Goal: Task Accomplishment & Management: Use online tool/utility

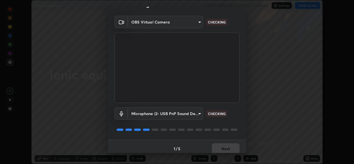
scroll to position [17, 0]
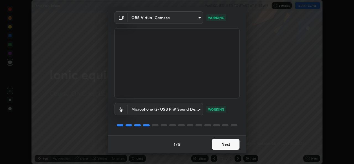
click at [155, 111] on body "Erase all Ionic equilibrium WAS SCHEDULED TO START AT 11:35 AM Settings START C…" at bounding box center [177, 82] width 354 height 164
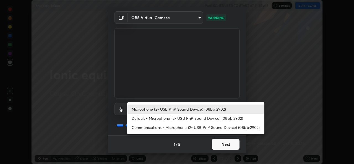
click at [143, 118] on li "Default - Microphone (2- USB PnP Sound Device) (08bb:2902)" at bounding box center [195, 118] width 137 height 9
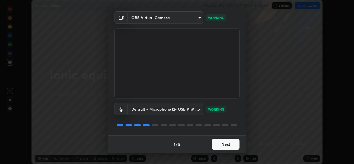
type input "default"
click at [230, 146] on button "Next" at bounding box center [226, 144] width 28 height 11
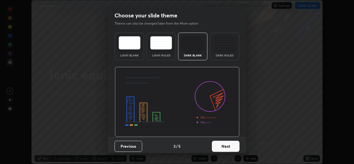
click at [233, 145] on button "Next" at bounding box center [226, 146] width 28 height 11
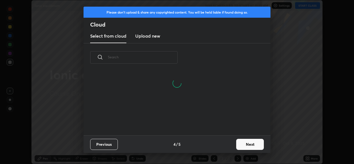
click at [250, 146] on button "Next" at bounding box center [250, 144] width 28 height 11
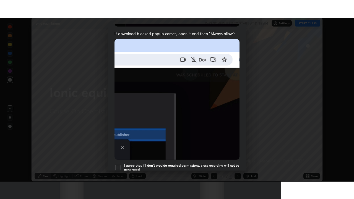
scroll to position [130, 0]
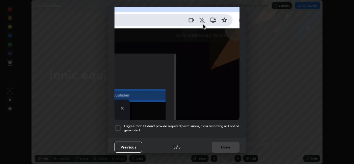
click at [117, 126] on div at bounding box center [117, 128] width 7 height 7
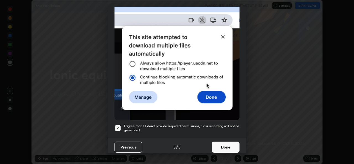
click at [223, 143] on button "Done" at bounding box center [226, 147] width 28 height 11
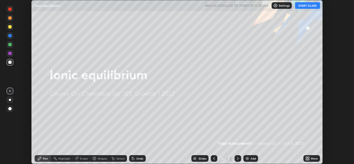
click at [301, 6] on button "START CLASS" at bounding box center [307, 5] width 25 height 7
click at [306, 159] on icon at bounding box center [306, 159] width 1 height 1
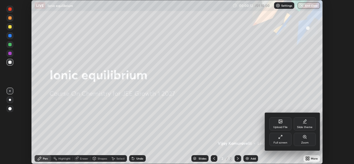
click at [280, 138] on icon at bounding box center [279, 137] width 1 height 1
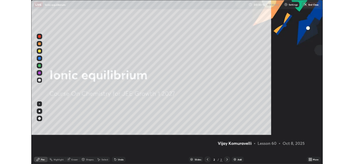
scroll to position [199, 354]
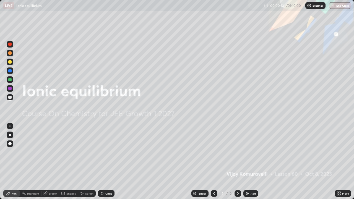
click at [338, 164] on icon at bounding box center [337, 192] width 1 height 1
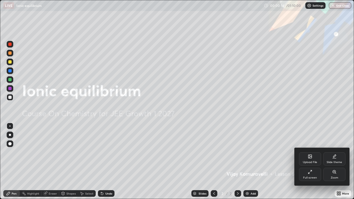
click at [311, 164] on div "Full screen" at bounding box center [310, 174] width 22 height 13
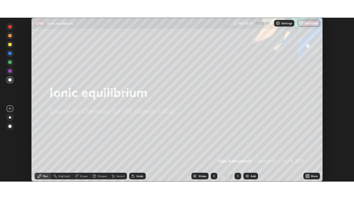
scroll to position [27489, 27299]
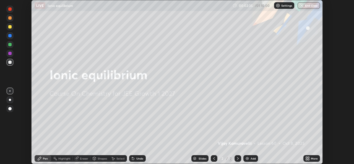
click at [306, 157] on icon at bounding box center [306, 157] width 1 height 1
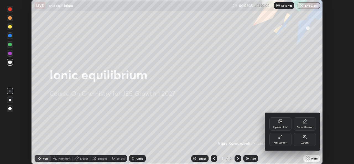
click at [284, 139] on div "Full screen" at bounding box center [280, 139] width 22 height 13
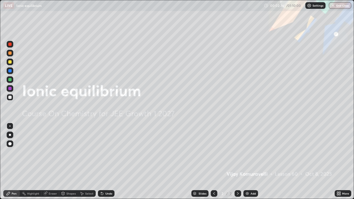
scroll to position [199, 354]
click at [251, 164] on div "Add" at bounding box center [253, 193] width 5 height 3
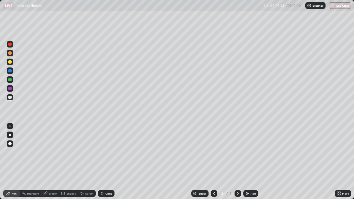
click at [10, 64] on div at bounding box center [10, 62] width 7 height 7
click at [10, 97] on div at bounding box center [9, 97] width 3 height 3
click at [12, 64] on div at bounding box center [10, 62] width 7 height 7
click at [12, 98] on div at bounding box center [10, 97] width 7 height 7
click at [54, 164] on div "Eraser" at bounding box center [53, 193] width 8 height 3
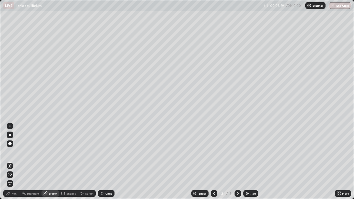
click at [11, 164] on div "Pen" at bounding box center [11, 193] width 17 height 7
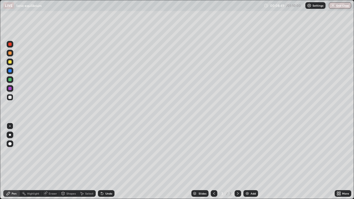
click at [49, 164] on div "Eraser" at bounding box center [53, 193] width 8 height 3
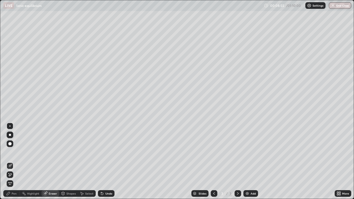
click at [12, 164] on div "Pen" at bounding box center [14, 193] width 5 height 3
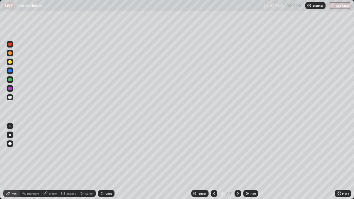
click at [10, 62] on div at bounding box center [9, 61] width 3 height 3
click at [12, 99] on div at bounding box center [10, 97] width 7 height 7
click at [106, 164] on div "Undo" at bounding box center [108, 193] width 7 height 3
click at [65, 164] on div "Shapes" at bounding box center [68, 193] width 19 height 7
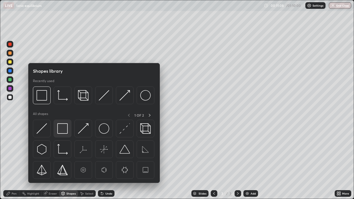
click at [61, 129] on img at bounding box center [62, 128] width 11 height 11
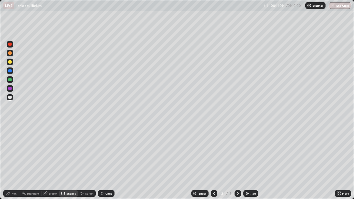
click at [11, 63] on div at bounding box center [9, 61] width 3 height 3
click at [14, 164] on div "Pen" at bounding box center [14, 193] width 5 height 3
click at [248, 164] on img at bounding box center [247, 193] width 4 height 4
click at [11, 98] on div at bounding box center [9, 97] width 3 height 3
click at [10, 62] on div at bounding box center [9, 61] width 3 height 3
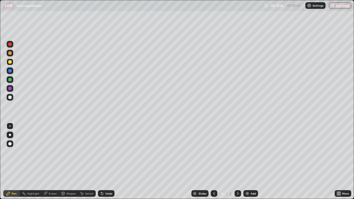
click at [11, 99] on div at bounding box center [10, 97] width 7 height 7
click at [54, 164] on div "Eraser" at bounding box center [53, 193] width 8 height 3
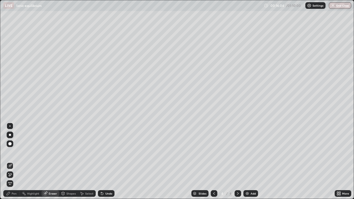
click at [13, 164] on div "Pen" at bounding box center [14, 193] width 5 height 3
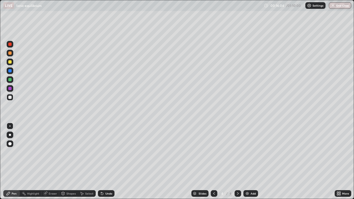
click at [9, 99] on div at bounding box center [10, 97] width 7 height 7
click at [108, 164] on div "Undo" at bounding box center [108, 193] width 7 height 3
click at [11, 63] on div at bounding box center [9, 61] width 3 height 3
click at [110, 164] on div "Undo" at bounding box center [106, 193] width 17 height 7
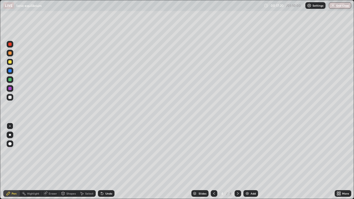
click at [109, 164] on div "Undo" at bounding box center [106, 193] width 17 height 7
click at [10, 98] on div at bounding box center [9, 97] width 3 height 3
click at [51, 164] on div "Eraser" at bounding box center [53, 193] width 8 height 3
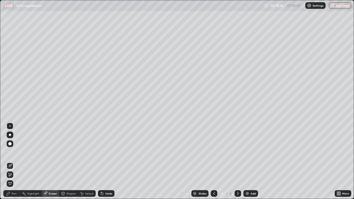
click at [14, 164] on div "Pen" at bounding box center [14, 193] width 5 height 3
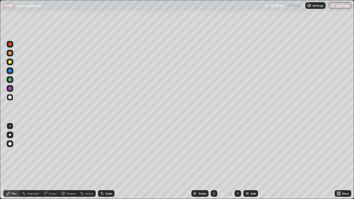
click at [9, 97] on div at bounding box center [9, 97] width 3 height 3
click at [10, 62] on div at bounding box center [9, 61] width 3 height 3
click at [10, 100] on div at bounding box center [10, 97] width 7 height 7
click at [10, 97] on div at bounding box center [9, 97] width 3 height 3
click at [247, 164] on img at bounding box center [247, 193] width 4 height 4
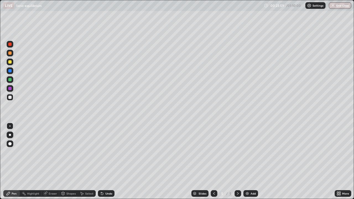
click at [11, 62] on div at bounding box center [9, 61] width 3 height 3
click at [213, 164] on icon at bounding box center [214, 193] width 4 height 4
click at [238, 164] on icon at bounding box center [238, 193] width 4 height 4
click at [11, 62] on div at bounding box center [9, 61] width 3 height 3
click at [11, 97] on div at bounding box center [9, 97] width 3 height 3
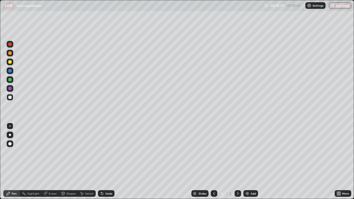
click at [11, 98] on div at bounding box center [9, 97] width 3 height 3
click at [10, 80] on div at bounding box center [9, 79] width 3 height 3
click at [11, 61] on div at bounding box center [9, 61] width 3 height 3
click at [11, 98] on div at bounding box center [9, 97] width 3 height 3
click at [10, 62] on div at bounding box center [9, 61] width 3 height 3
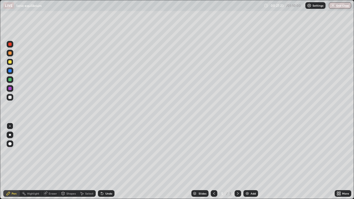
click at [10, 99] on div at bounding box center [9, 97] width 3 height 3
click at [11, 63] on div at bounding box center [10, 62] width 7 height 7
click at [64, 164] on icon at bounding box center [63, 193] width 4 height 4
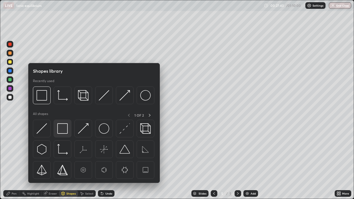
click at [62, 129] on img at bounding box center [62, 128] width 11 height 11
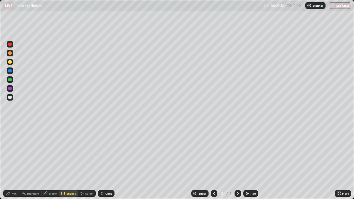
click at [13, 164] on div "Pen" at bounding box center [14, 193] width 5 height 3
click at [9, 97] on div at bounding box center [9, 97] width 3 height 3
click at [66, 164] on div "Shapes" at bounding box center [70, 193] width 9 height 3
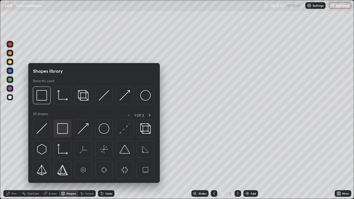
click at [64, 130] on img at bounding box center [62, 128] width 11 height 11
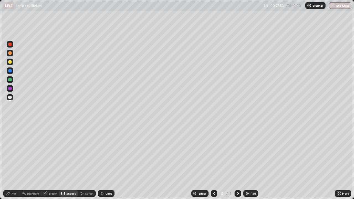
click at [10, 62] on div at bounding box center [9, 61] width 3 height 3
click at [103, 164] on icon at bounding box center [102, 193] width 4 height 4
click at [105, 164] on div "Undo" at bounding box center [108, 193] width 7 height 3
click at [103, 164] on icon at bounding box center [102, 193] width 4 height 4
click at [104, 164] on div "Undo" at bounding box center [106, 193] width 17 height 7
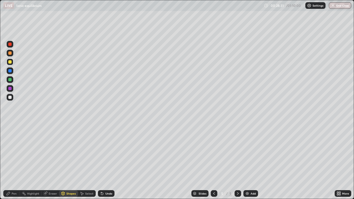
click at [11, 164] on div "Pen" at bounding box center [11, 193] width 17 height 7
click at [10, 99] on div at bounding box center [9, 97] width 3 height 3
click at [11, 63] on div at bounding box center [9, 61] width 3 height 3
click at [10, 100] on div at bounding box center [10, 97] width 7 height 7
click at [10, 62] on div at bounding box center [9, 61] width 3 height 3
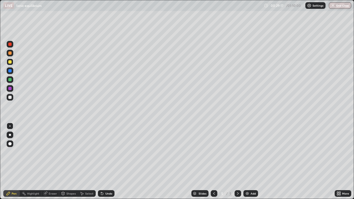
click at [71, 164] on div "Shapes" at bounding box center [70, 193] width 9 height 3
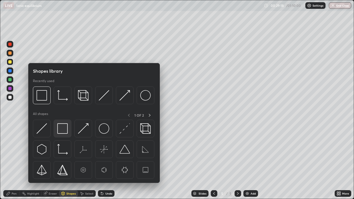
click at [60, 129] on img at bounding box center [62, 128] width 11 height 11
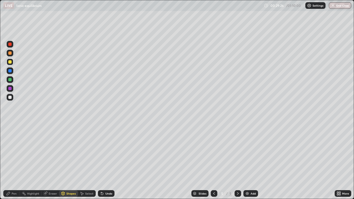
click at [9, 99] on div at bounding box center [9, 97] width 3 height 3
click at [106, 164] on div "Undo" at bounding box center [108, 193] width 7 height 3
click at [105, 164] on div "Undo" at bounding box center [106, 193] width 17 height 7
click at [16, 164] on div "Pen" at bounding box center [14, 193] width 5 height 3
click at [11, 62] on div at bounding box center [9, 61] width 3 height 3
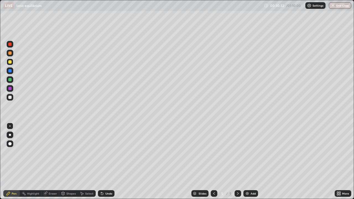
click at [68, 164] on div "Shapes" at bounding box center [70, 193] width 9 height 3
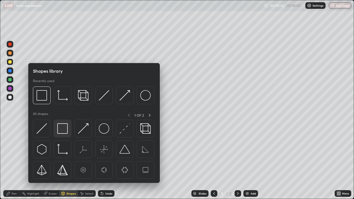
click at [61, 130] on img at bounding box center [62, 128] width 11 height 11
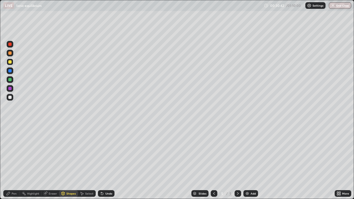
click at [101, 164] on icon at bounding box center [102, 194] width 2 height 2
click at [102, 164] on icon at bounding box center [102, 194] width 2 height 2
click at [11, 164] on div "Pen" at bounding box center [11, 193] width 17 height 7
click at [10, 98] on div at bounding box center [9, 97] width 3 height 3
click at [69, 164] on div "Shapes" at bounding box center [70, 193] width 9 height 3
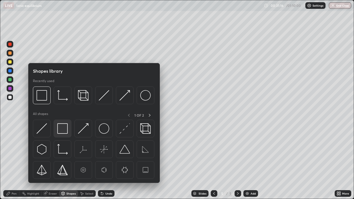
click at [63, 129] on img at bounding box center [62, 128] width 11 height 11
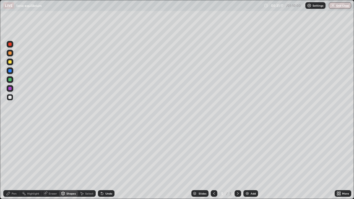
click at [11, 62] on div at bounding box center [9, 61] width 3 height 3
click at [108, 164] on div "Undo" at bounding box center [108, 193] width 7 height 3
click at [11, 164] on div "Pen" at bounding box center [11, 193] width 17 height 7
click at [50, 164] on div "Eraser" at bounding box center [53, 193] width 8 height 3
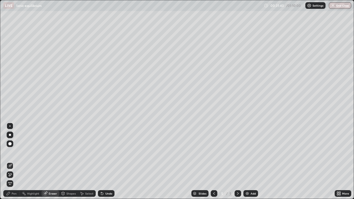
click at [9, 143] on div at bounding box center [9, 143] width 3 height 3
click at [12, 164] on div "Pen" at bounding box center [14, 193] width 5 height 3
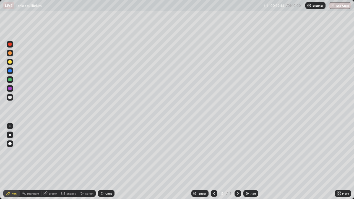
click at [52, 164] on div "Eraser" at bounding box center [53, 193] width 8 height 3
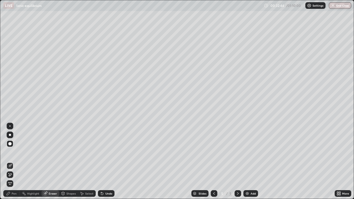
click at [10, 144] on div at bounding box center [9, 143] width 3 height 3
click at [14, 164] on div "Pen" at bounding box center [14, 193] width 5 height 3
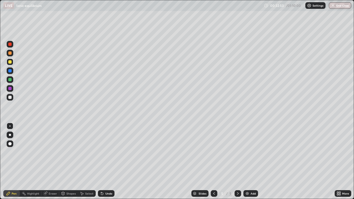
click at [11, 98] on div at bounding box center [9, 97] width 3 height 3
click at [10, 62] on div at bounding box center [9, 61] width 3 height 3
click at [10, 99] on div at bounding box center [10, 97] width 7 height 7
click at [12, 65] on div at bounding box center [10, 62] width 7 height 9
click at [71, 164] on div "Shapes" at bounding box center [68, 193] width 19 height 7
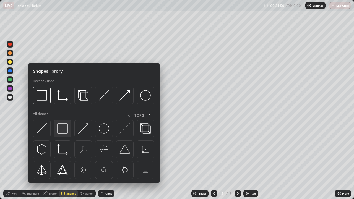
click at [63, 129] on img at bounding box center [62, 128] width 11 height 11
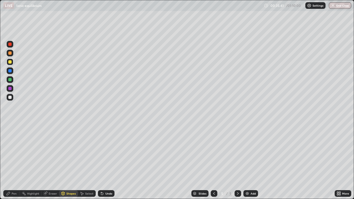
click at [10, 97] on div at bounding box center [9, 97] width 3 height 3
click at [103, 164] on icon at bounding box center [102, 193] width 4 height 4
click at [105, 164] on div "Undo" at bounding box center [108, 193] width 7 height 3
click at [14, 164] on div "Pen" at bounding box center [14, 193] width 5 height 3
click at [110, 164] on div "Undo" at bounding box center [108, 193] width 7 height 3
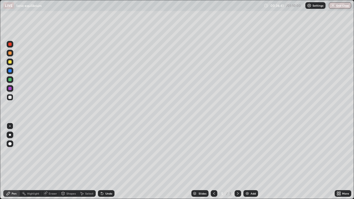
click at [10, 62] on div at bounding box center [9, 61] width 3 height 3
click at [108, 164] on div "Undo" at bounding box center [108, 193] width 7 height 3
click at [10, 98] on div at bounding box center [9, 97] width 3 height 3
click at [248, 164] on img at bounding box center [247, 193] width 4 height 4
click at [11, 62] on div at bounding box center [9, 61] width 3 height 3
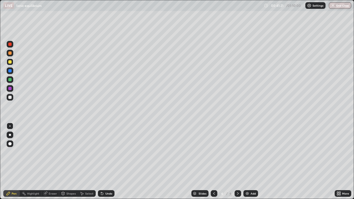
click at [10, 98] on div at bounding box center [9, 97] width 3 height 3
click at [106, 164] on div "Undo" at bounding box center [106, 193] width 17 height 7
click at [110, 164] on div "Undo" at bounding box center [108, 193] width 7 height 3
click at [106, 164] on div "Undo" at bounding box center [106, 193] width 17 height 7
click at [105, 164] on div "Undo" at bounding box center [108, 193] width 7 height 3
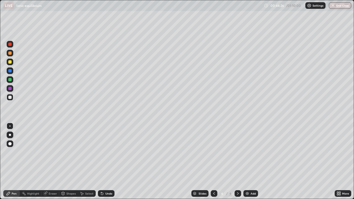
click at [10, 64] on div at bounding box center [10, 62] width 7 height 7
click at [108, 164] on div "Undo" at bounding box center [108, 193] width 7 height 3
click at [11, 98] on div at bounding box center [9, 97] width 3 height 3
click at [11, 62] on div at bounding box center [9, 61] width 3 height 3
click at [10, 98] on div at bounding box center [9, 97] width 3 height 3
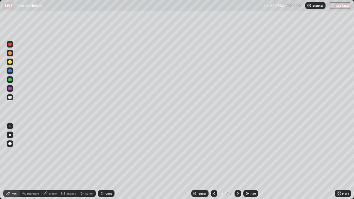
click at [9, 61] on div at bounding box center [9, 61] width 3 height 3
click at [7, 97] on div at bounding box center [10, 97] width 7 height 7
click at [106, 164] on div "Undo" at bounding box center [108, 193] width 7 height 3
click at [107, 164] on div "Undo" at bounding box center [108, 193] width 7 height 3
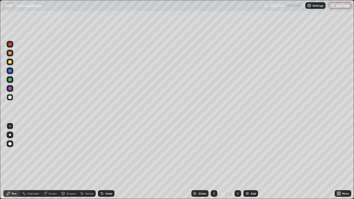
click at [107, 164] on div "Undo" at bounding box center [108, 193] width 7 height 3
click at [108, 164] on div "Undo" at bounding box center [108, 193] width 7 height 3
click at [109, 164] on div "Undo" at bounding box center [108, 193] width 7 height 3
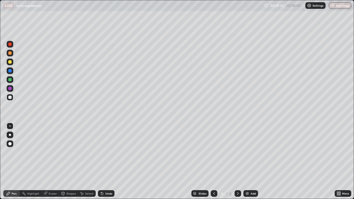
click at [110, 164] on div "Undo" at bounding box center [108, 193] width 7 height 3
click at [305, 80] on button "Undo" at bounding box center [311, 83] width 16 height 7
click at [53, 164] on div "Eraser" at bounding box center [53, 193] width 8 height 3
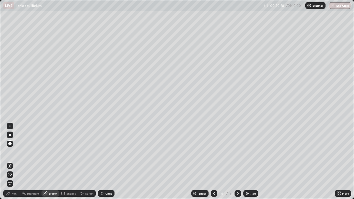
click at [10, 164] on div "Pen" at bounding box center [11, 193] width 17 height 7
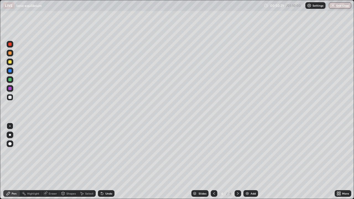
click at [10, 97] on div at bounding box center [9, 97] width 3 height 3
click at [69, 164] on div "Shapes" at bounding box center [70, 193] width 9 height 3
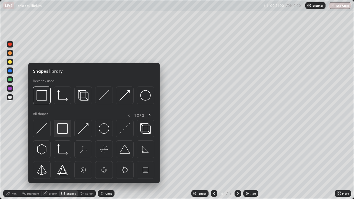
click at [64, 129] on img at bounding box center [62, 128] width 11 height 11
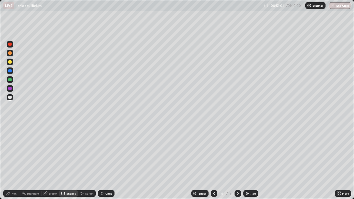
click at [12, 62] on div at bounding box center [10, 62] width 7 height 7
click at [247, 164] on img at bounding box center [247, 193] width 4 height 4
click at [11, 62] on div at bounding box center [9, 61] width 3 height 3
click at [108, 164] on div "Undo" at bounding box center [108, 193] width 7 height 3
click at [107, 164] on div "Undo" at bounding box center [108, 193] width 7 height 3
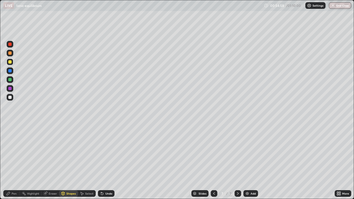
click at [108, 164] on div "Undo" at bounding box center [108, 193] width 7 height 3
click at [13, 164] on div "Pen" at bounding box center [11, 193] width 17 height 7
click at [10, 98] on div at bounding box center [9, 97] width 3 height 3
click at [9, 61] on div at bounding box center [9, 61] width 3 height 3
click at [10, 98] on div at bounding box center [9, 97] width 3 height 3
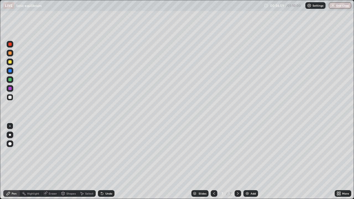
click at [11, 98] on div at bounding box center [9, 97] width 3 height 3
click at [106, 164] on div "Undo" at bounding box center [106, 193] width 17 height 7
click at [9, 62] on div at bounding box center [9, 61] width 3 height 3
click at [68, 164] on div "Shapes" at bounding box center [68, 193] width 19 height 7
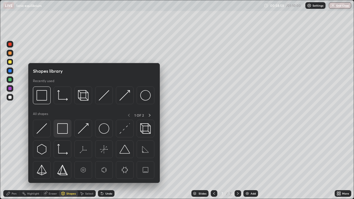
click at [62, 128] on img at bounding box center [62, 128] width 11 height 11
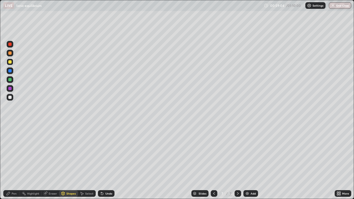
click at [12, 164] on div "Pen" at bounding box center [14, 193] width 5 height 3
click at [10, 98] on div at bounding box center [9, 97] width 3 height 3
click at [11, 63] on div at bounding box center [10, 62] width 7 height 7
click at [10, 98] on div at bounding box center [9, 97] width 3 height 3
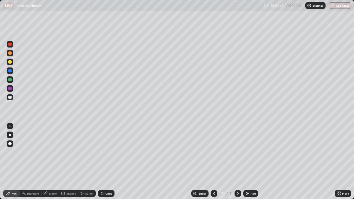
click at [9, 62] on div at bounding box center [9, 61] width 3 height 3
click at [11, 100] on div at bounding box center [10, 97] width 7 height 7
click at [109, 164] on div "Undo" at bounding box center [108, 193] width 7 height 3
click at [108, 164] on div "Undo" at bounding box center [108, 193] width 7 height 3
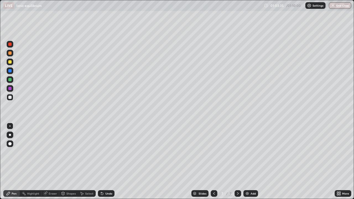
click at [106, 164] on div "Undo" at bounding box center [108, 193] width 7 height 3
click at [105, 164] on div "Undo" at bounding box center [108, 193] width 7 height 3
click at [104, 164] on div "Undo" at bounding box center [106, 193] width 17 height 7
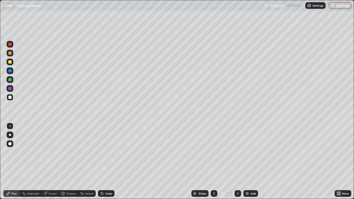
click at [104, 164] on div "Undo" at bounding box center [106, 193] width 17 height 7
click at [105, 164] on div "Undo" at bounding box center [108, 193] width 7 height 3
click at [104, 164] on div "Undo" at bounding box center [106, 193] width 17 height 7
click at [337, 7] on button "End Class" at bounding box center [340, 5] width 22 height 7
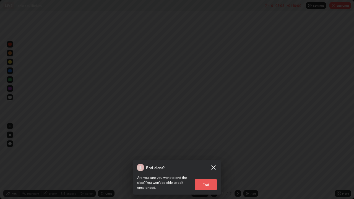
click at [317, 20] on div "End class? Are you sure you want to end the class? You won’t be able to edit on…" at bounding box center [177, 99] width 354 height 199
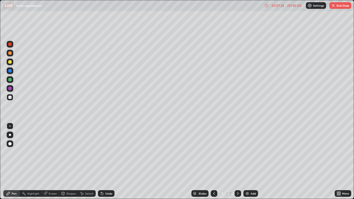
click at [335, 6] on img "button" at bounding box center [333, 5] width 4 height 4
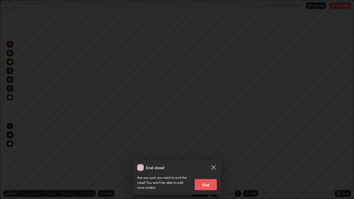
click at [211, 164] on button "End" at bounding box center [206, 184] width 22 height 11
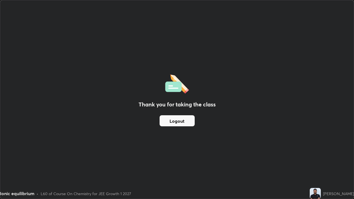
click at [183, 124] on button "Logout" at bounding box center [177, 120] width 35 height 11
